Goal: Information Seeking & Learning: Learn about a topic

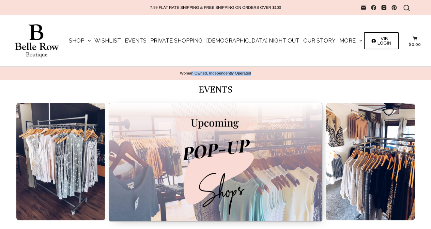
drag, startPoint x: 192, startPoint y: 73, endPoint x: 258, endPoint y: 73, distance: 66.0
click at [258, 73] on p "Woman Owned, Independently Operated" at bounding box center [215, 73] width 403 height 5
click at [302, 40] on link "Our Story" at bounding box center [319, 40] width 36 height 51
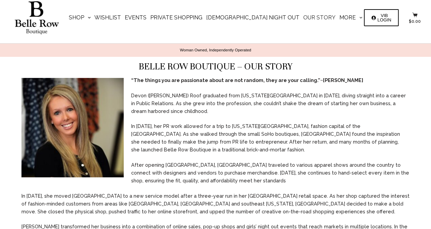
scroll to position [34, 0]
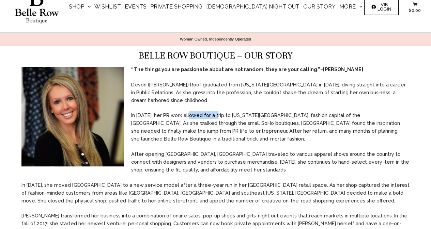
drag, startPoint x: 186, startPoint y: 108, endPoint x: 211, endPoint y: 109, distance: 25.2
click at [211, 111] on p "In 2013, her PR work allowed for a trip to New York City, fashion capital of th…" at bounding box center [215, 126] width 388 height 31
click at [215, 123] on p "In 2013, her PR work allowed for a trip to New York City, fashion capital of th…" at bounding box center [215, 126] width 388 height 31
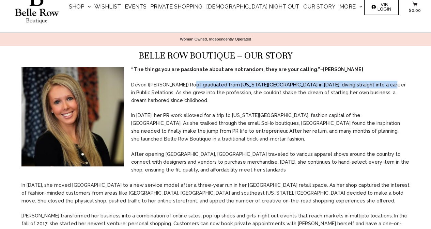
drag, startPoint x: 194, startPoint y: 85, endPoint x: 368, endPoint y: 96, distance: 173.7
click at [371, 86] on p "Devon (Bradley) Roof graduated from Michigan State University in 2008, diving s…" at bounding box center [215, 92] width 388 height 23
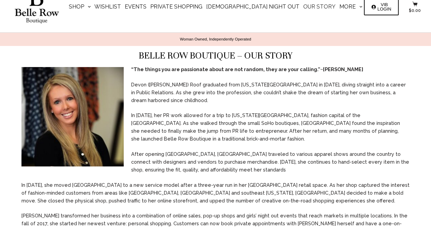
click at [367, 97] on div "“The things you are passionate about are not random, they are your calling.” ~F…" at bounding box center [215, 150] width 431 height 170
